Goal: Obtain resource: Download file/media

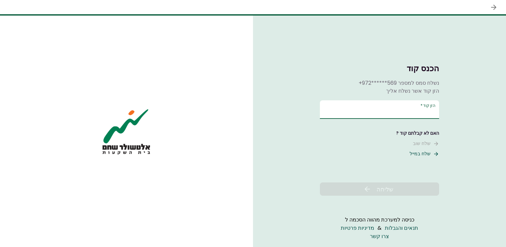
click at [400, 109] on input "הזן קוד   *" at bounding box center [379, 109] width 119 height 19
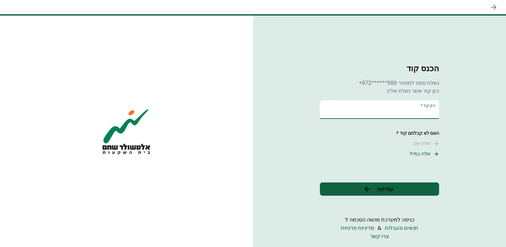
type input "******"
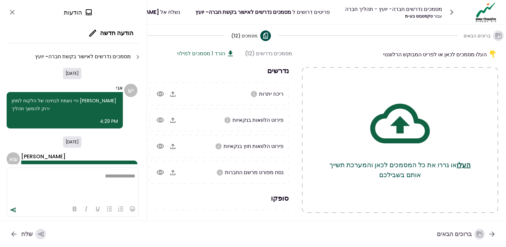
scroll to position [32, 0]
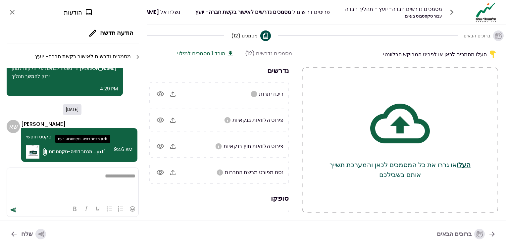
click at [71, 151] on span "מכתב דחיה-טקסטבוט...pdf" at bounding box center [77, 151] width 56 height 7
